Goal: Task Accomplishment & Management: Use online tool/utility

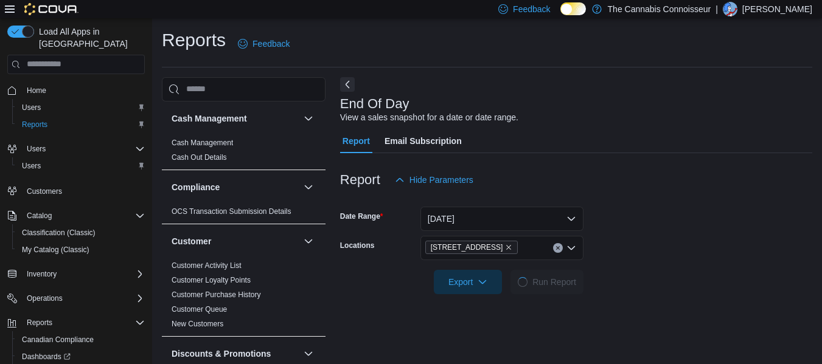
scroll to position [20, 0]
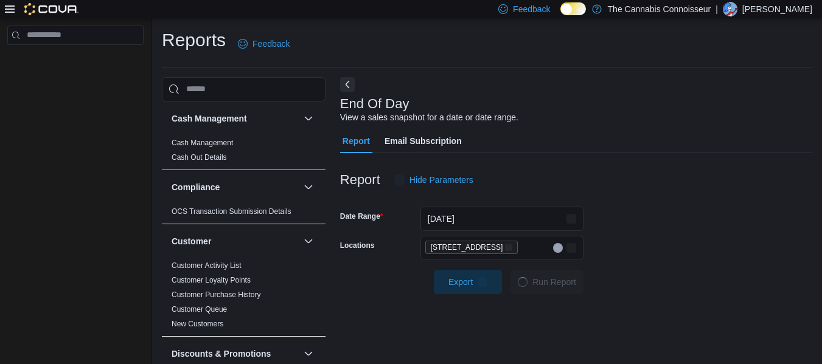
scroll to position [20, 0]
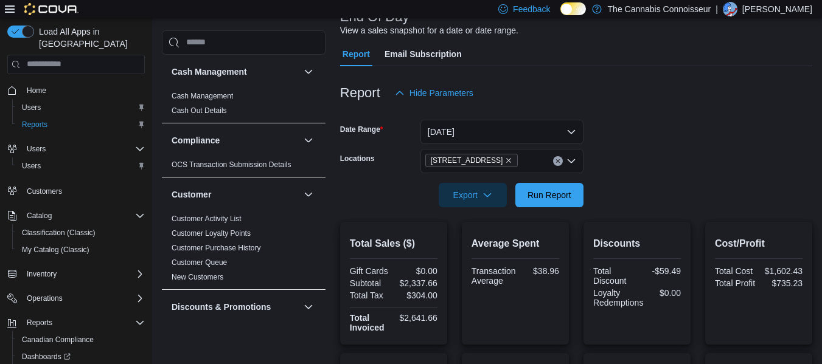
scroll to position [81, 0]
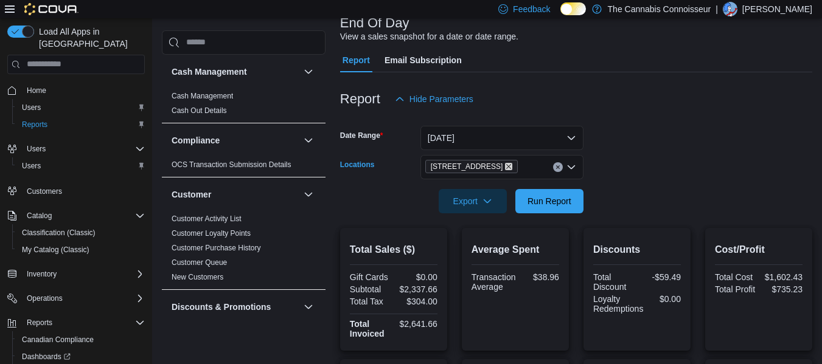
click at [506, 168] on icon "Remove 2-1874 Scugog Street from selection in this group" at bounding box center [508, 166] width 7 height 7
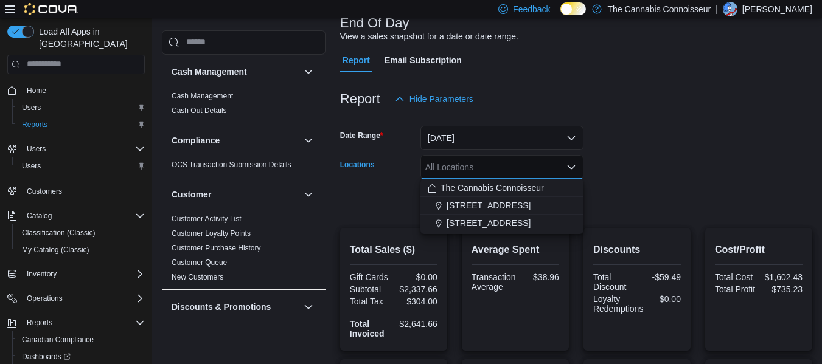
click at [468, 226] on span "99 King St." at bounding box center [489, 223] width 84 height 12
click at [668, 182] on div at bounding box center [576, 185] width 472 height 10
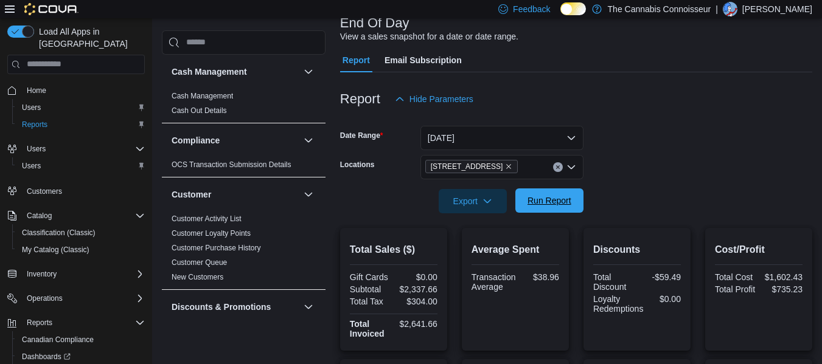
click at [555, 196] on span "Run Report" at bounding box center [550, 201] width 44 height 12
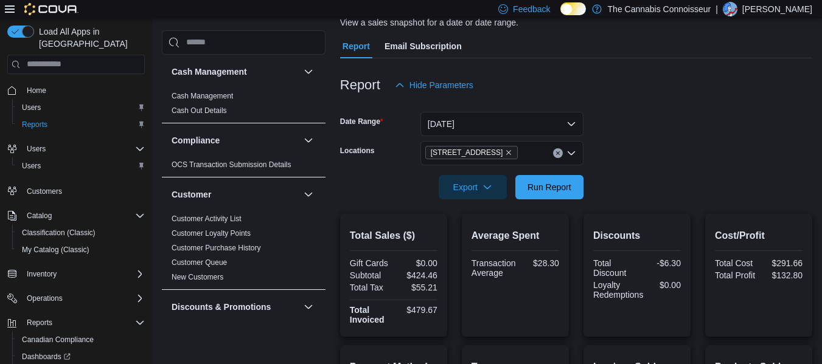
scroll to position [62, 0]
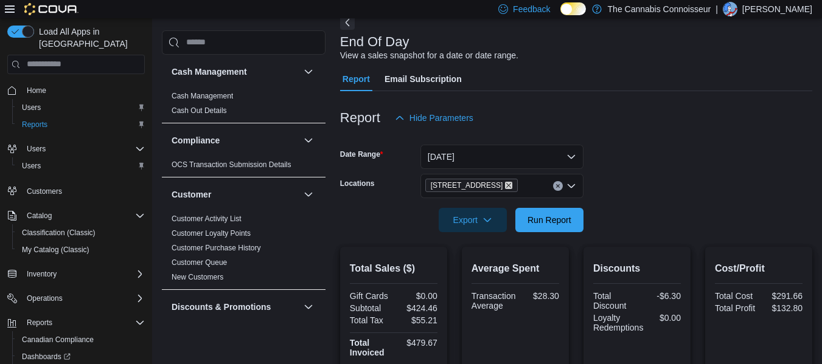
click at [505, 183] on icon "Remove 99 King St. from selection in this group" at bounding box center [508, 185] width 7 height 7
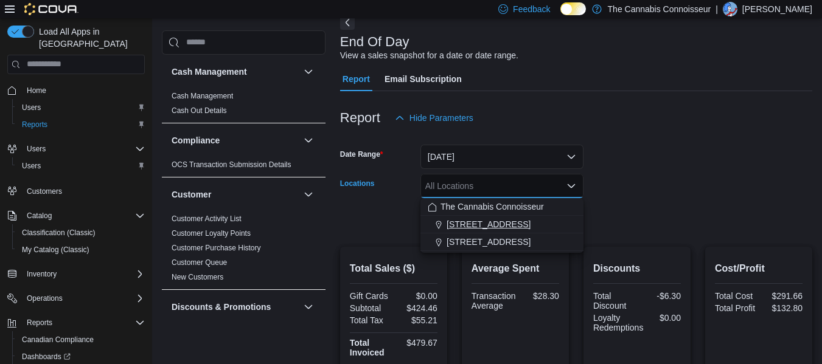
click at [473, 222] on span "[STREET_ADDRESS]" at bounding box center [489, 224] width 84 height 12
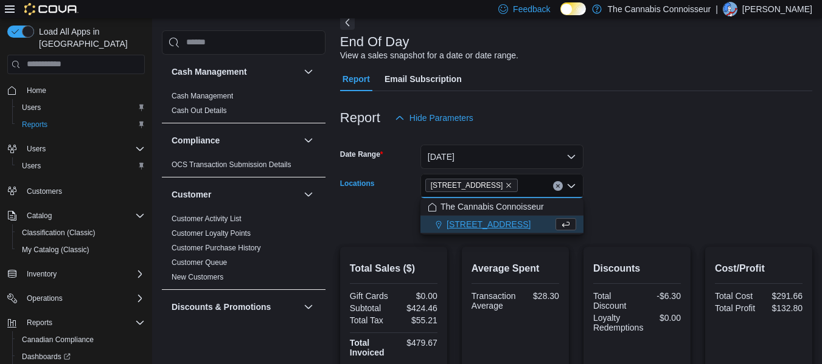
click at [648, 186] on form "Date Range Today Locations 2-1874 Scugog Street Combo box. Selected. 2-1874 Scu…" at bounding box center [576, 181] width 472 height 102
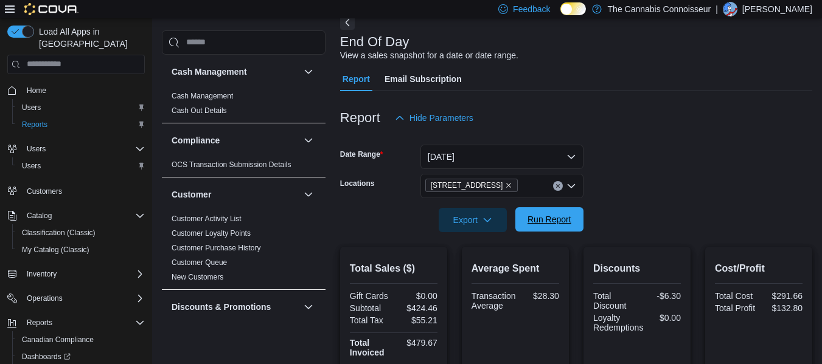
click at [564, 220] on span "Run Report" at bounding box center [550, 220] width 44 height 12
